Goal: Information Seeking & Learning: Learn about a topic

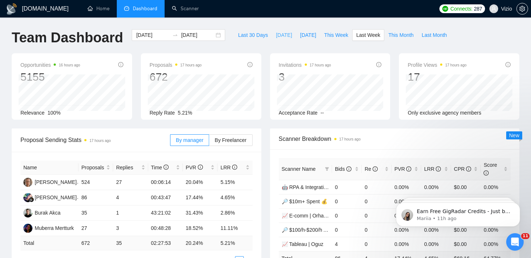
click at [281, 32] on span "[DATE]" at bounding box center [284, 35] width 16 height 8
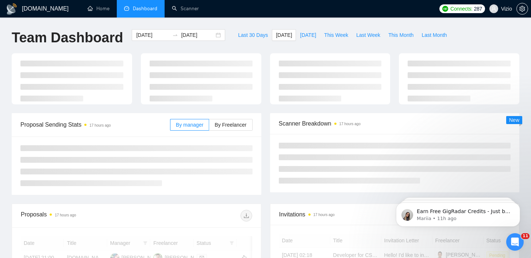
type input "[DATE]"
click at [286, 23] on div "[DOMAIN_NAME] Home Dashboard Scanner Connects: 287 Vizio Team Dashboard [DATE] …" at bounding box center [265, 251] width 531 height 502
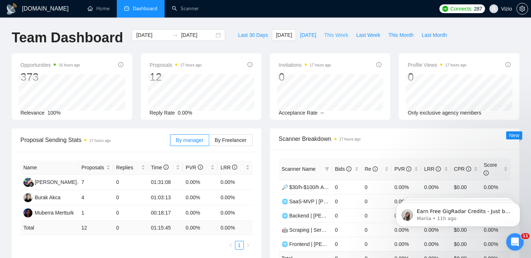
click at [344, 36] on span "This Week" at bounding box center [336, 35] width 24 height 8
type input "[DATE]"
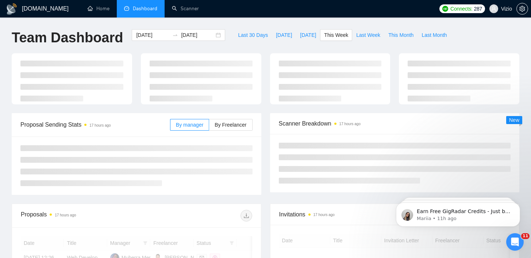
click at [302, 25] on div "[DOMAIN_NAME] Home Dashboard Scanner Connects: 287 Vizio Team Dashboard [DATE] …" at bounding box center [265, 246] width 531 height 492
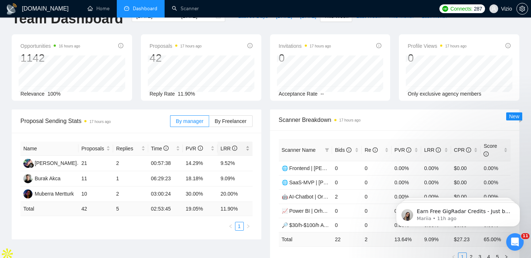
scroll to position [25, 0]
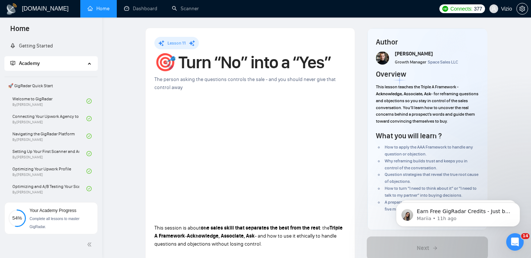
scroll to position [258, 0]
